Goal: Information Seeking & Learning: Learn about a topic

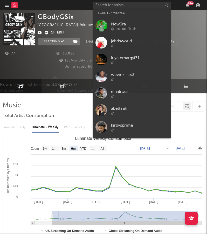
select select "6m"
click at [113, 6] on input "text" at bounding box center [132, 5] width 78 height 6
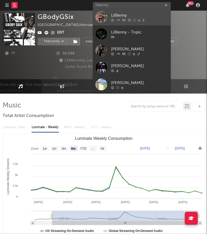
type input "lilbenny"
click at [147, 15] on div "LilBenny" at bounding box center [139, 15] width 57 height 6
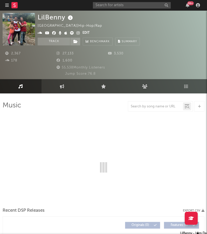
select select "6m"
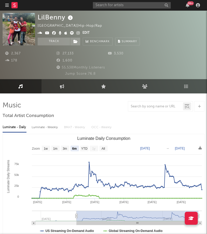
click at [77, 32] on icon at bounding box center [78, 33] width 3 height 4
click at [140, 5] on input "text" at bounding box center [132, 5] width 78 height 6
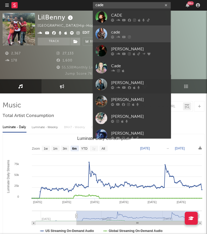
type input "cade"
click at [135, 29] on div "cade" at bounding box center [139, 32] width 57 height 6
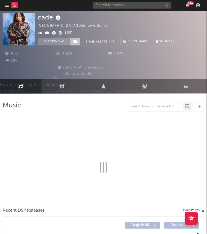
select select "1w"
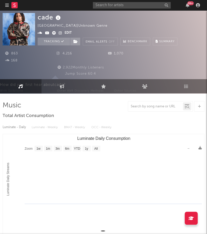
click at [60, 34] on icon at bounding box center [60, 33] width 3 height 4
click at [117, 6] on input "text" at bounding box center [132, 5] width 78 height 6
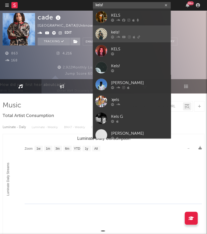
type input "kels!"
click at [145, 38] on div at bounding box center [139, 37] width 57 height 3
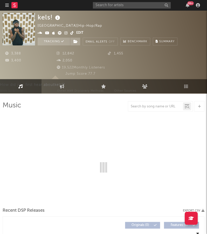
select select "1w"
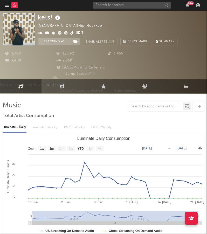
click at [65, 32] on icon at bounding box center [65, 33] width 3 height 4
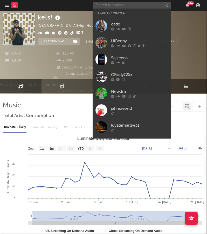
click at [104, 7] on input "text" at bounding box center [132, 5] width 78 height 6
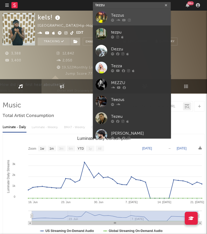
type input "tezzu"
click at [156, 19] on div at bounding box center [139, 20] width 57 height 3
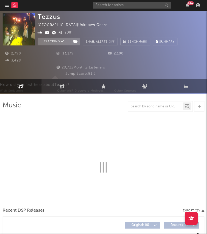
select select "6m"
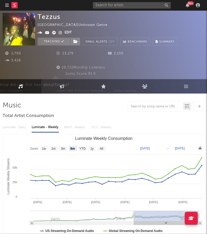
click at [61, 32] on icon at bounding box center [60, 33] width 3 height 4
click at [104, 8] on input "text" at bounding box center [132, 5] width 78 height 6
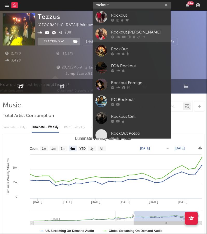
type input "rockout"
click at [147, 30] on div "Rockout [PERSON_NAME]" at bounding box center [139, 32] width 57 height 6
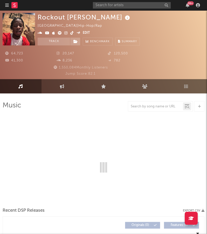
select select "6m"
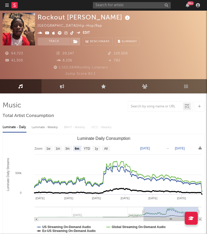
click at [64, 32] on icon at bounding box center [65, 33] width 3 height 4
click at [117, 3] on input "text" at bounding box center [132, 5] width 78 height 6
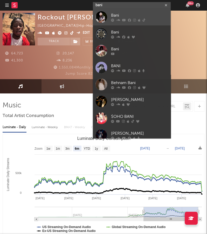
type input "bani"
click at [153, 15] on div "Bani" at bounding box center [139, 15] width 57 height 6
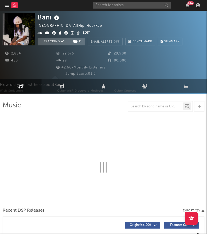
select select "6m"
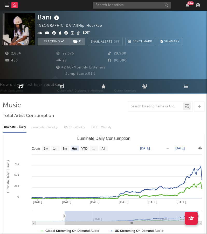
click at [72, 32] on icon at bounding box center [72, 33] width 3 height 4
click at [135, 6] on input "text" at bounding box center [132, 5] width 78 height 6
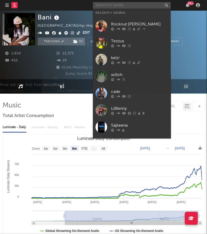
click at [135, 6] on input "text" at bounding box center [132, 5] width 78 height 6
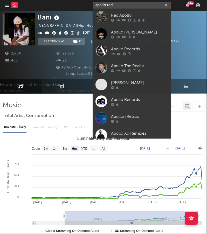
click at [108, 4] on input "apollo red" at bounding box center [132, 5] width 78 height 6
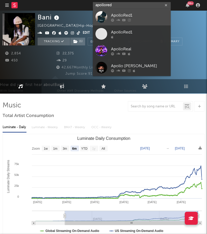
type input "apollored"
click at [148, 19] on div at bounding box center [139, 20] width 57 height 3
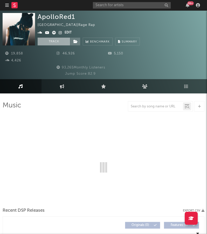
select select "6m"
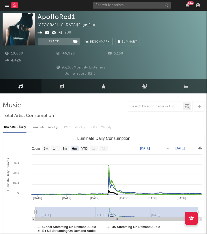
click at [60, 33] on icon at bounding box center [60, 33] width 3 height 4
click at [124, 7] on input "text" at bounding box center [132, 5] width 78 height 6
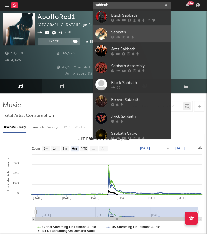
type input "sabbath"
click at [145, 35] on div "Sabbath" at bounding box center [139, 32] width 57 height 6
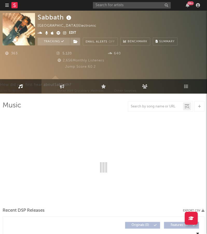
select select "1w"
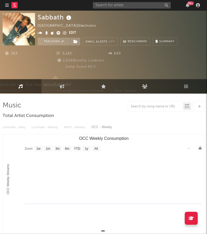
click at [63, 33] on icon at bounding box center [64, 33] width 3 height 4
click at [112, 8] on input "text" at bounding box center [132, 5] width 78 height 6
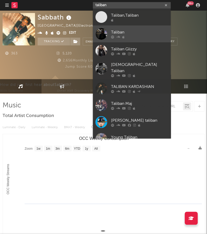
type input "taliban"
click at [150, 34] on div "Taliban" at bounding box center [139, 32] width 57 height 6
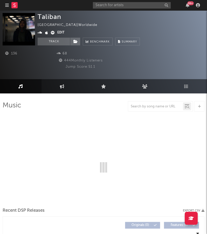
select select "1w"
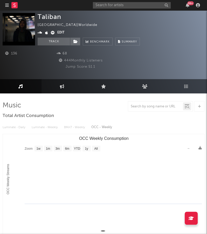
click at [40, 33] on icon at bounding box center [40, 33] width 5 height 4
click at [104, 5] on input "text" at bounding box center [132, 5] width 78 height 6
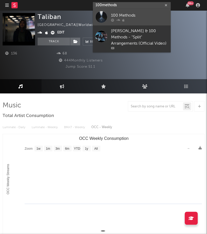
type input "100methods"
click at [131, 19] on div at bounding box center [139, 20] width 57 height 3
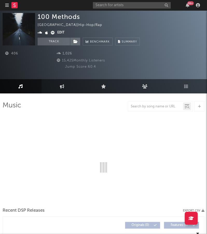
select select "1w"
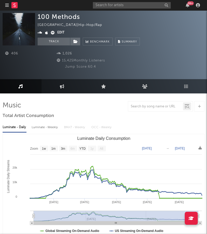
click at [42, 32] on icon at bounding box center [40, 33] width 5 height 4
click at [130, 6] on input "text" at bounding box center [132, 5] width 78 height 6
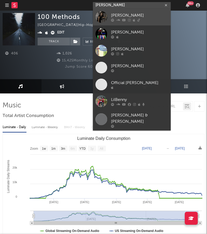
type input "[PERSON_NAME]"
click at [137, 14] on div "[PERSON_NAME]" at bounding box center [139, 15] width 57 height 6
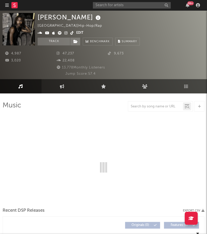
select select "6m"
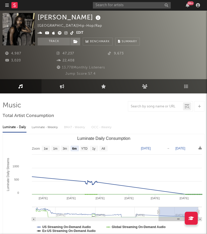
click at [64, 33] on icon at bounding box center [65, 33] width 3 height 4
click at [126, 8] on input "text" at bounding box center [132, 5] width 78 height 6
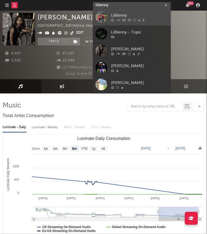
type input "lilbenny"
click at [148, 18] on div "LilBenny" at bounding box center [139, 15] width 57 height 6
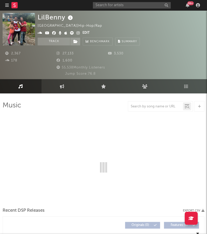
select select "6m"
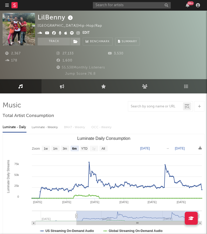
click at [77, 34] on icon at bounding box center [78, 33] width 3 height 4
click at [46, 32] on icon at bounding box center [47, 33] width 4 height 4
click at [41, 33] on icon at bounding box center [40, 33] width 5 height 4
